Goal: Task Accomplishment & Management: Complete application form

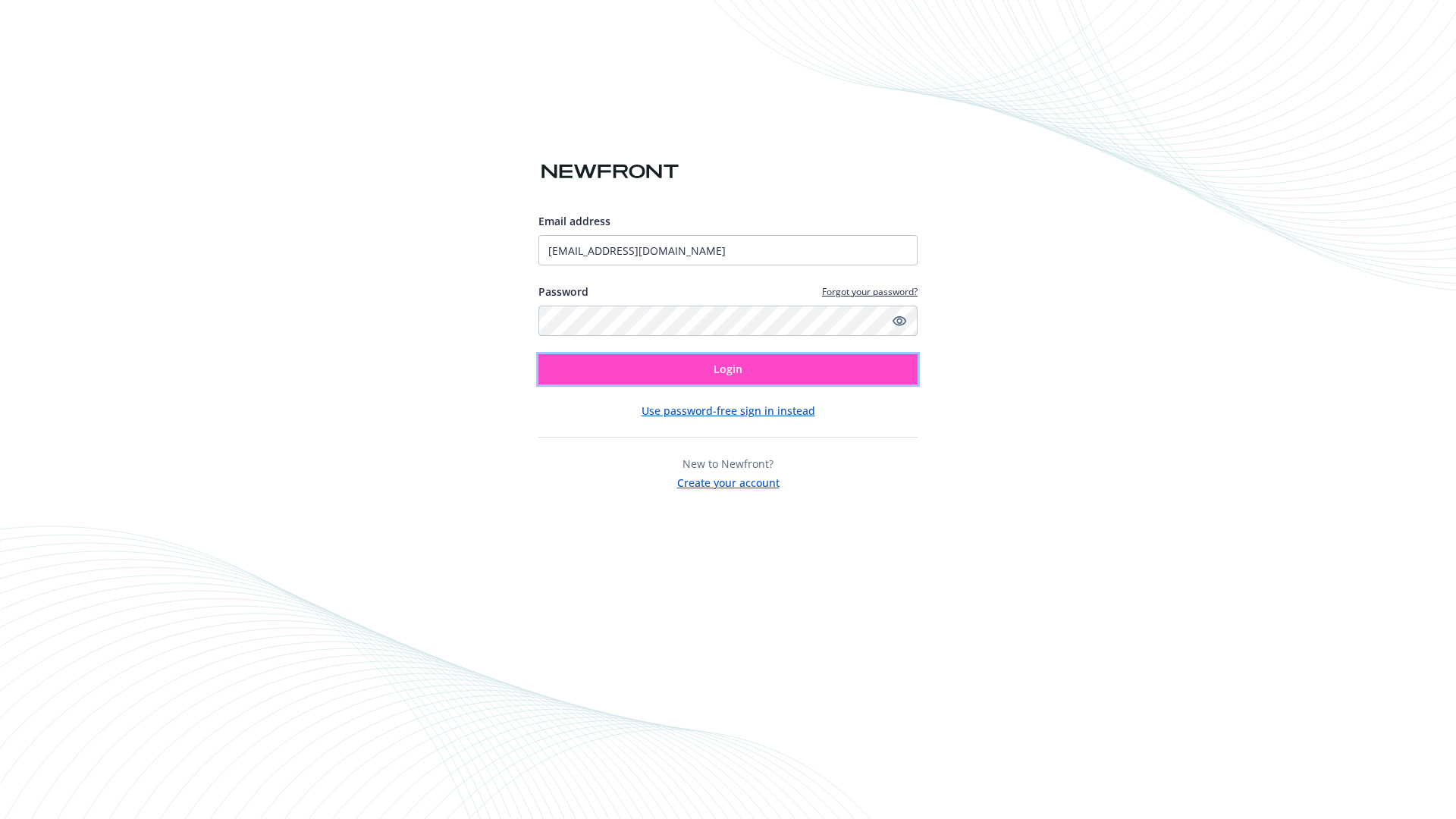
click at [728, 370] on span "Login" at bounding box center [728, 369] width 29 height 14
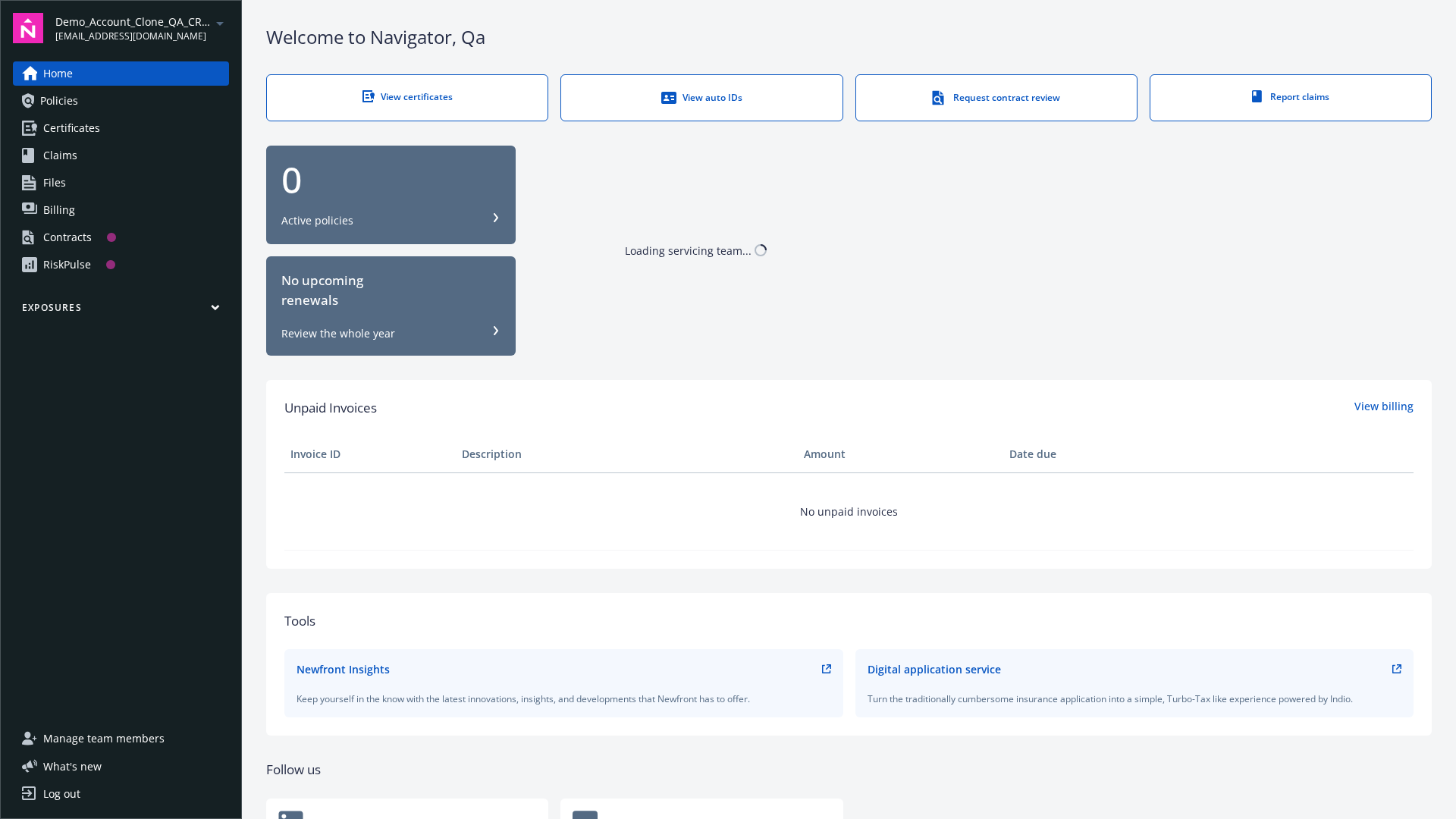
click at [142, 28] on span "Demo_Account_Clone_QA_CR_Tests_Prospect" at bounding box center [133, 21] width 155 height 16
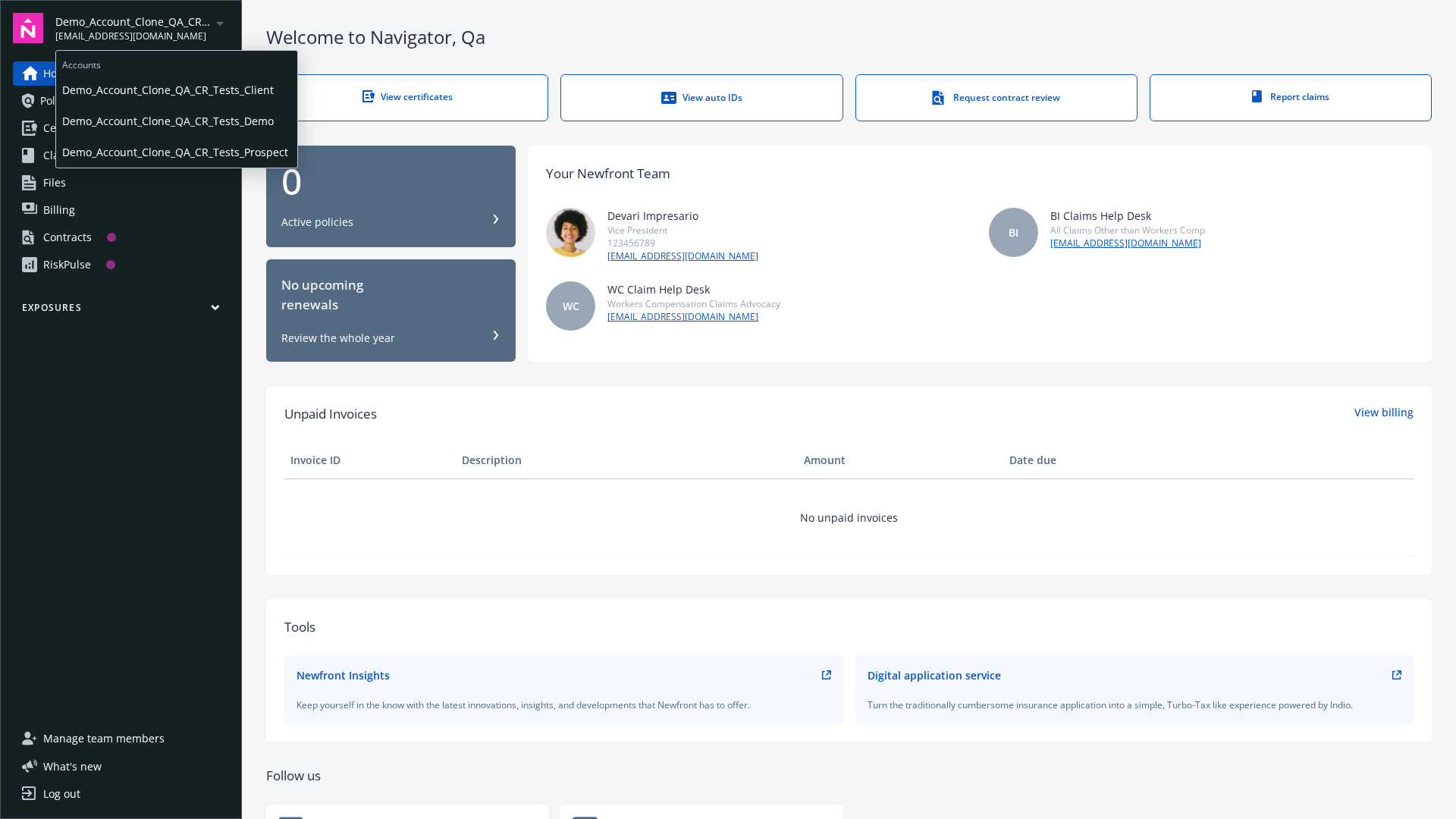
click at [175, 90] on span "Demo_Account_Clone_QA_CR_Tests_Client" at bounding box center [176, 90] width 229 height 31
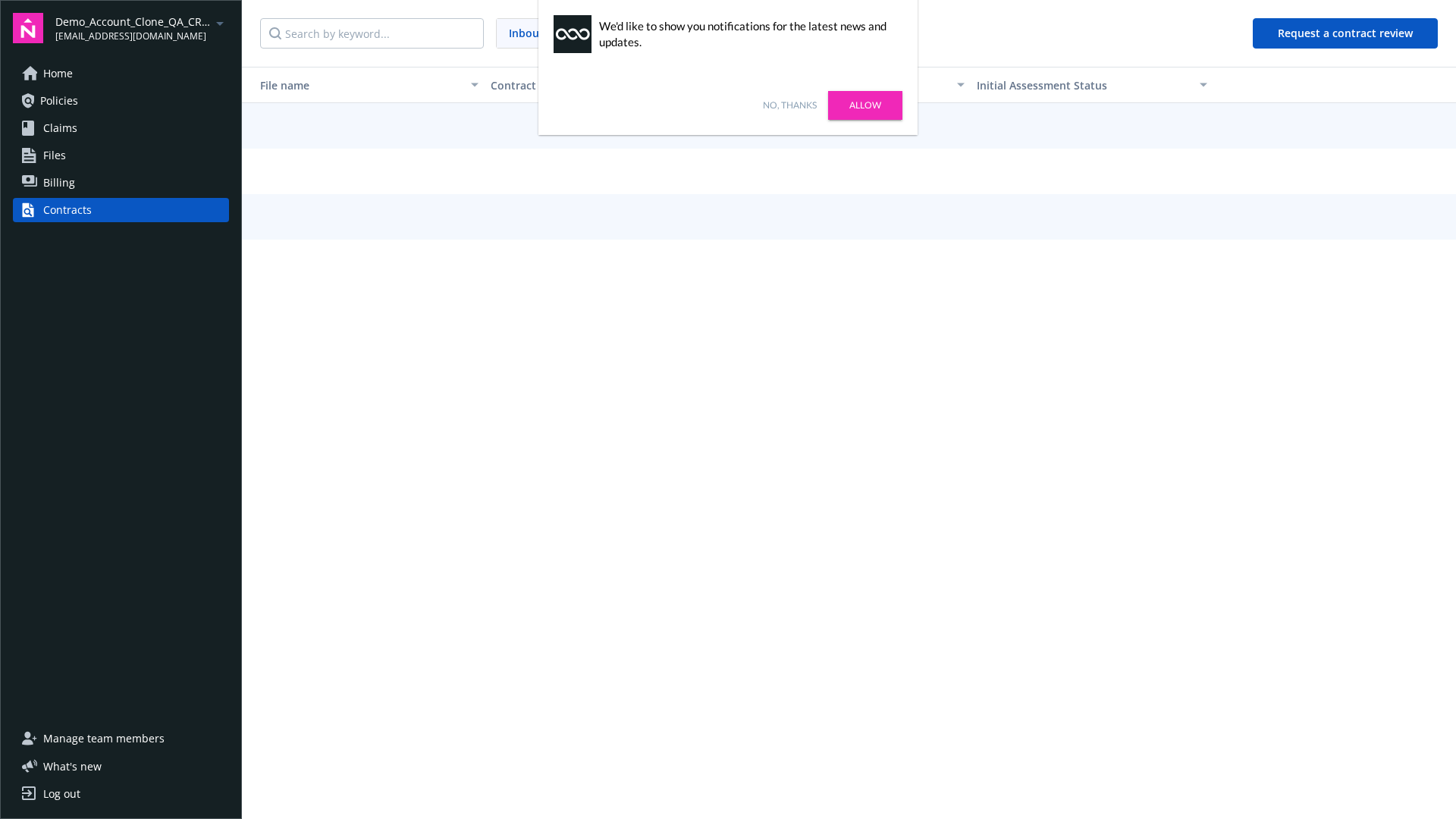
click at [789, 106] on link "No, thanks" at bounding box center [789, 105] width 54 height 13
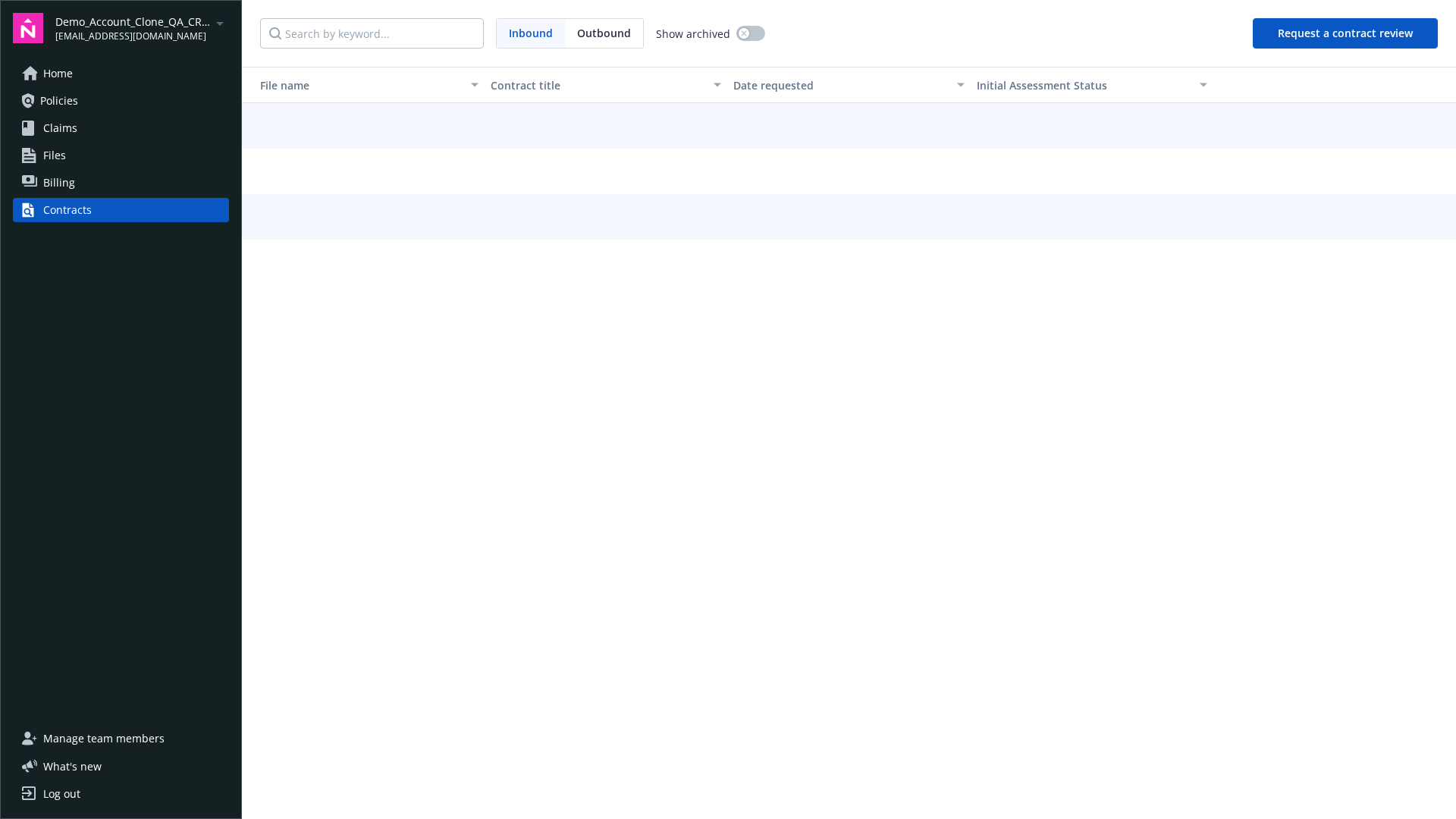
click at [1346, 34] on button "Request a contract review" at bounding box center [1345, 33] width 185 height 31
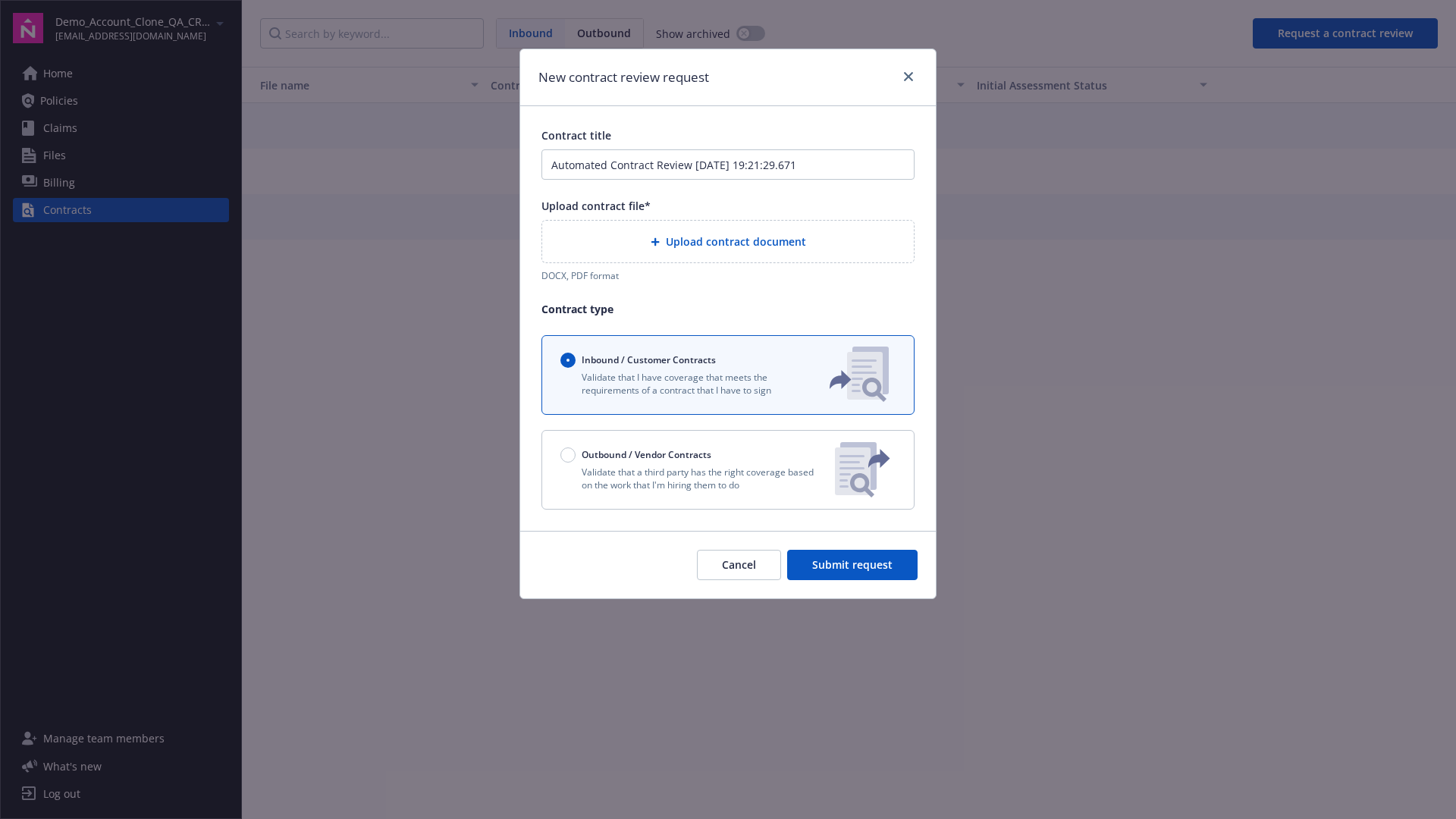
type input "Automated Contract Review [DATE] 19:21:29.671"
click at [728, 469] on p "Validate that a third party has the right coverage based on the work that I'm h…" at bounding box center [691, 478] width 262 height 26
radio input "false"
radio input "true"
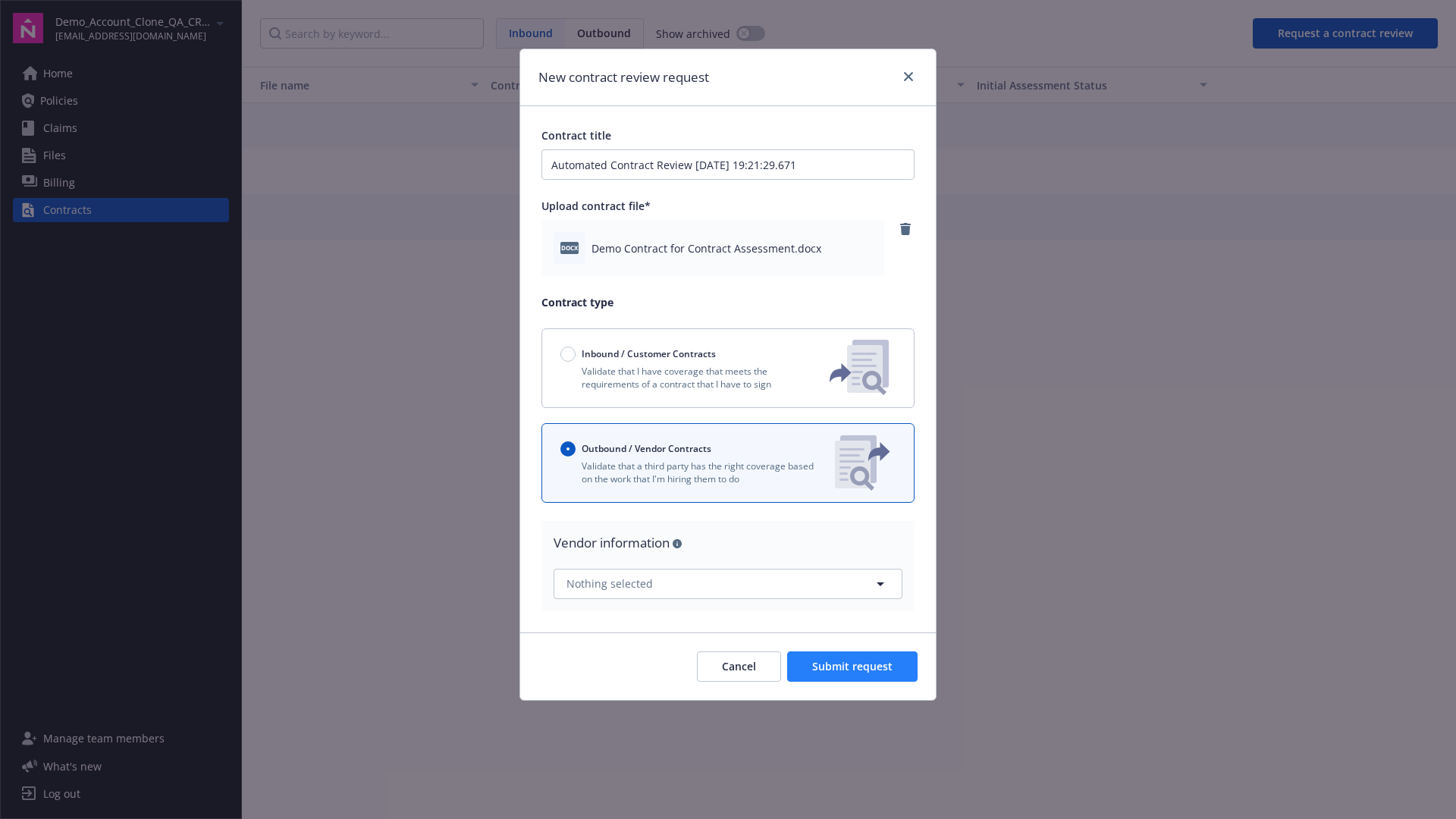
click at [853, 666] on span "Submit request" at bounding box center [852, 666] width 81 height 14
